Goal: Task Accomplishment & Management: Complete application form

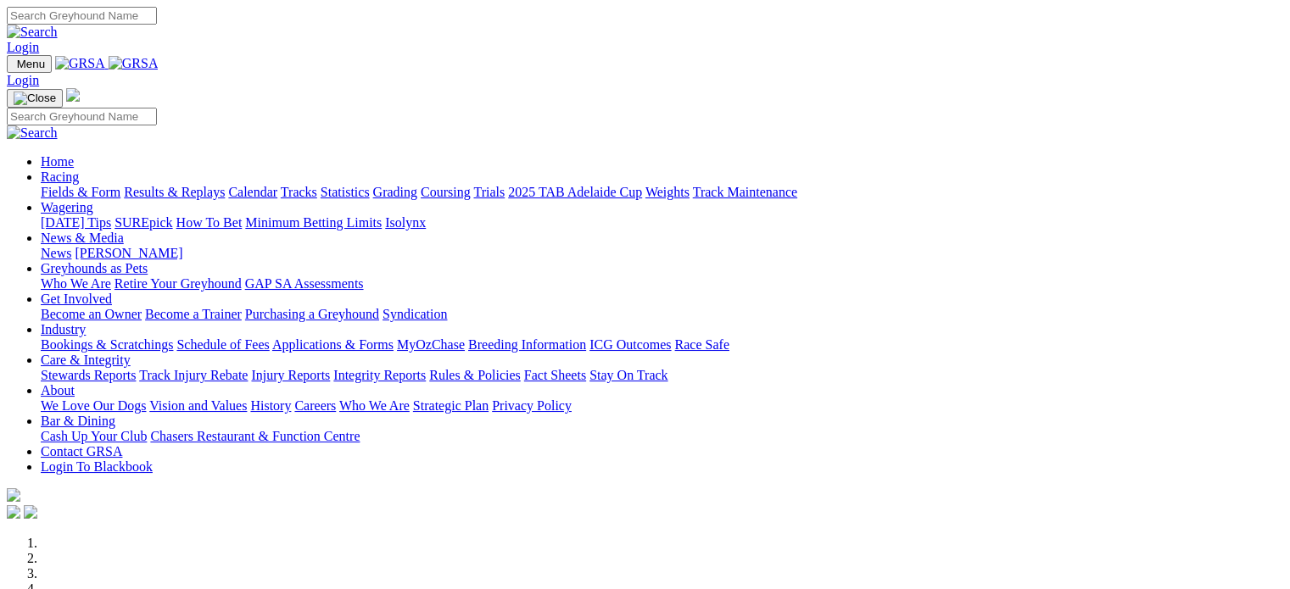
type input "[EMAIL_ADDRESS][DOMAIN_NAME]"
click at [39, 40] on link "Login" at bounding box center [23, 47] width 32 height 14
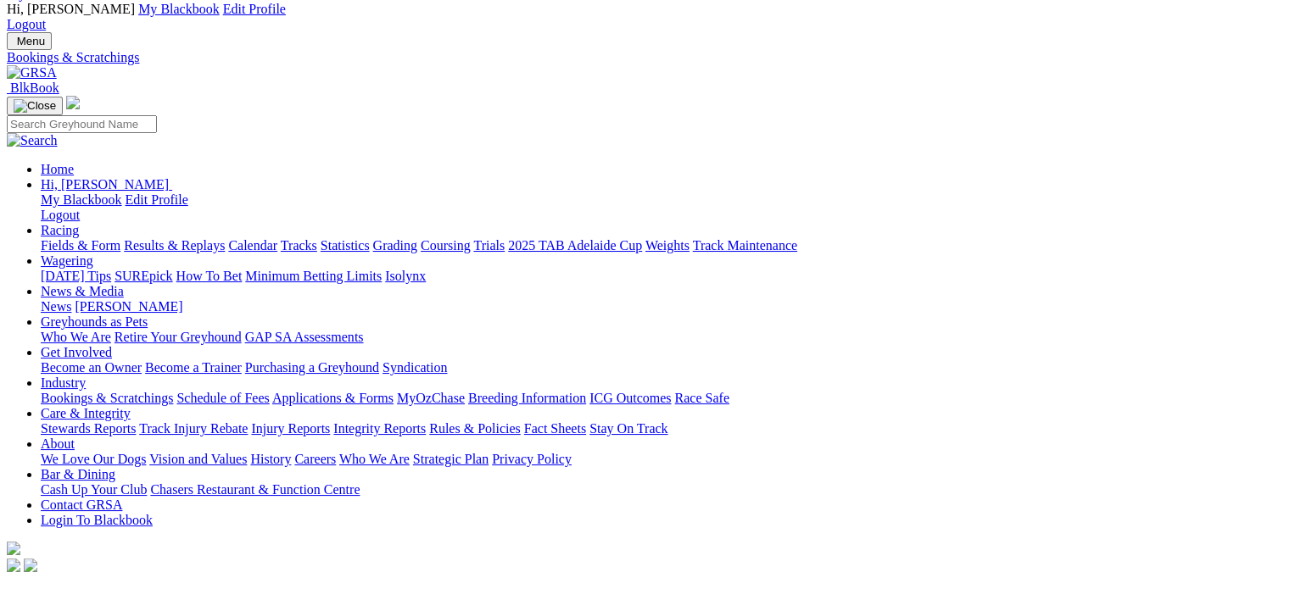
scroll to position [387, 0]
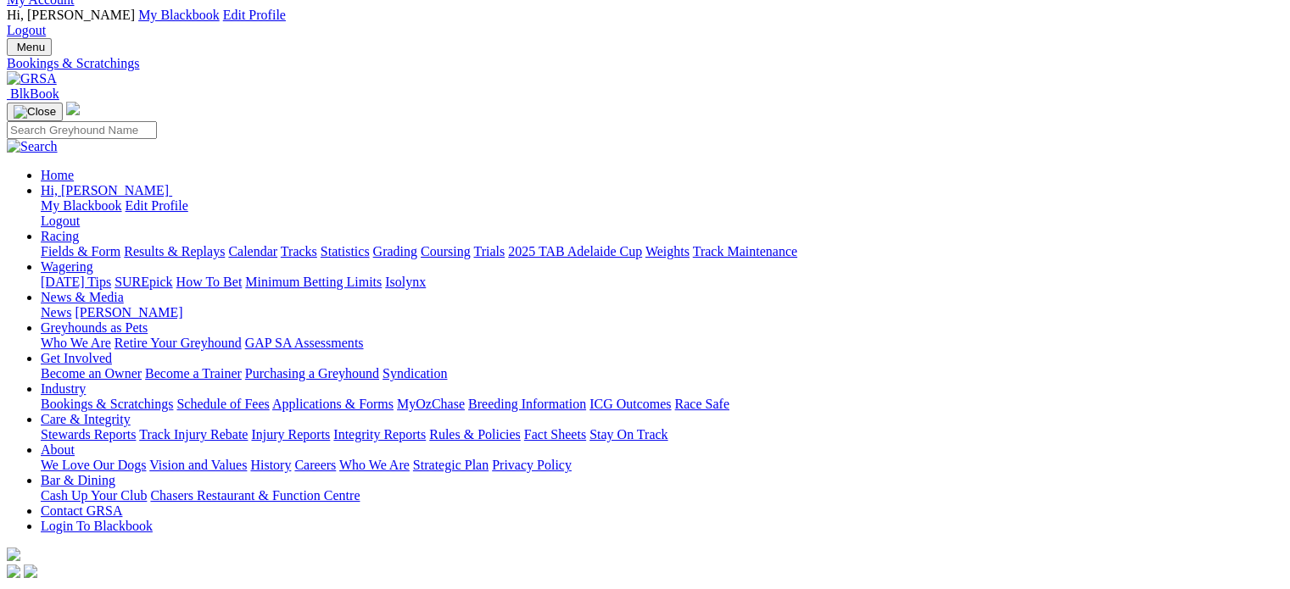
scroll to position [41, 0]
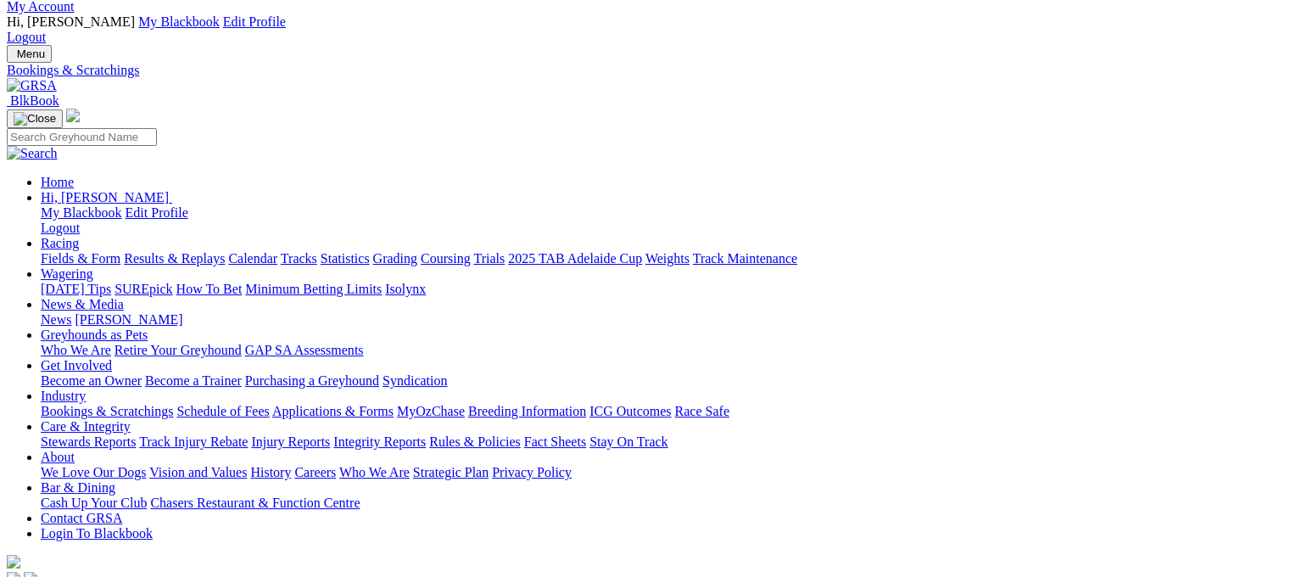
click at [79, 236] on link "Racing" at bounding box center [60, 243] width 38 height 14
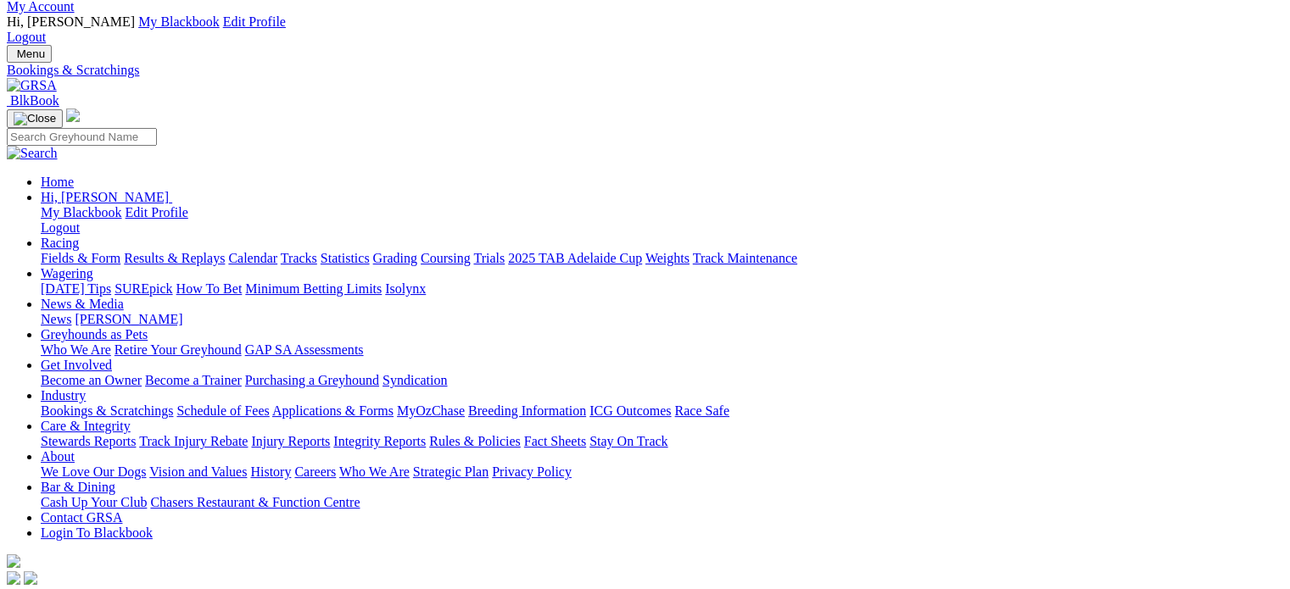
click at [79, 236] on link "Racing" at bounding box center [60, 243] width 38 height 14
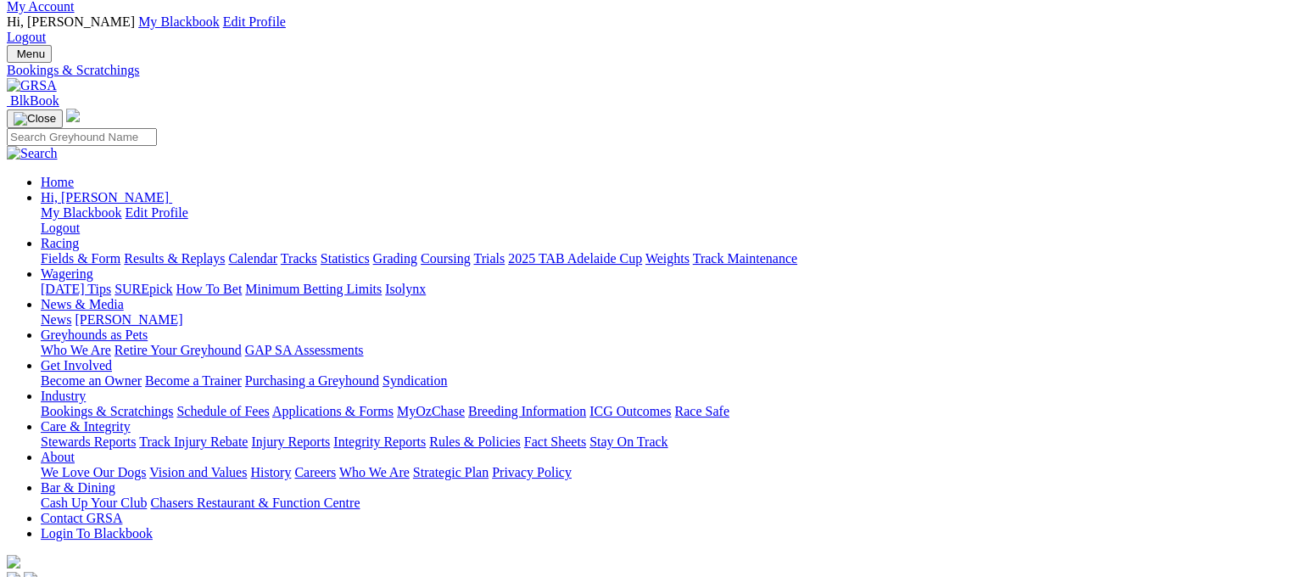
click at [277, 251] on link "Calendar" at bounding box center [252, 258] width 49 height 14
